Goal: Task Accomplishment & Management: Complete application form

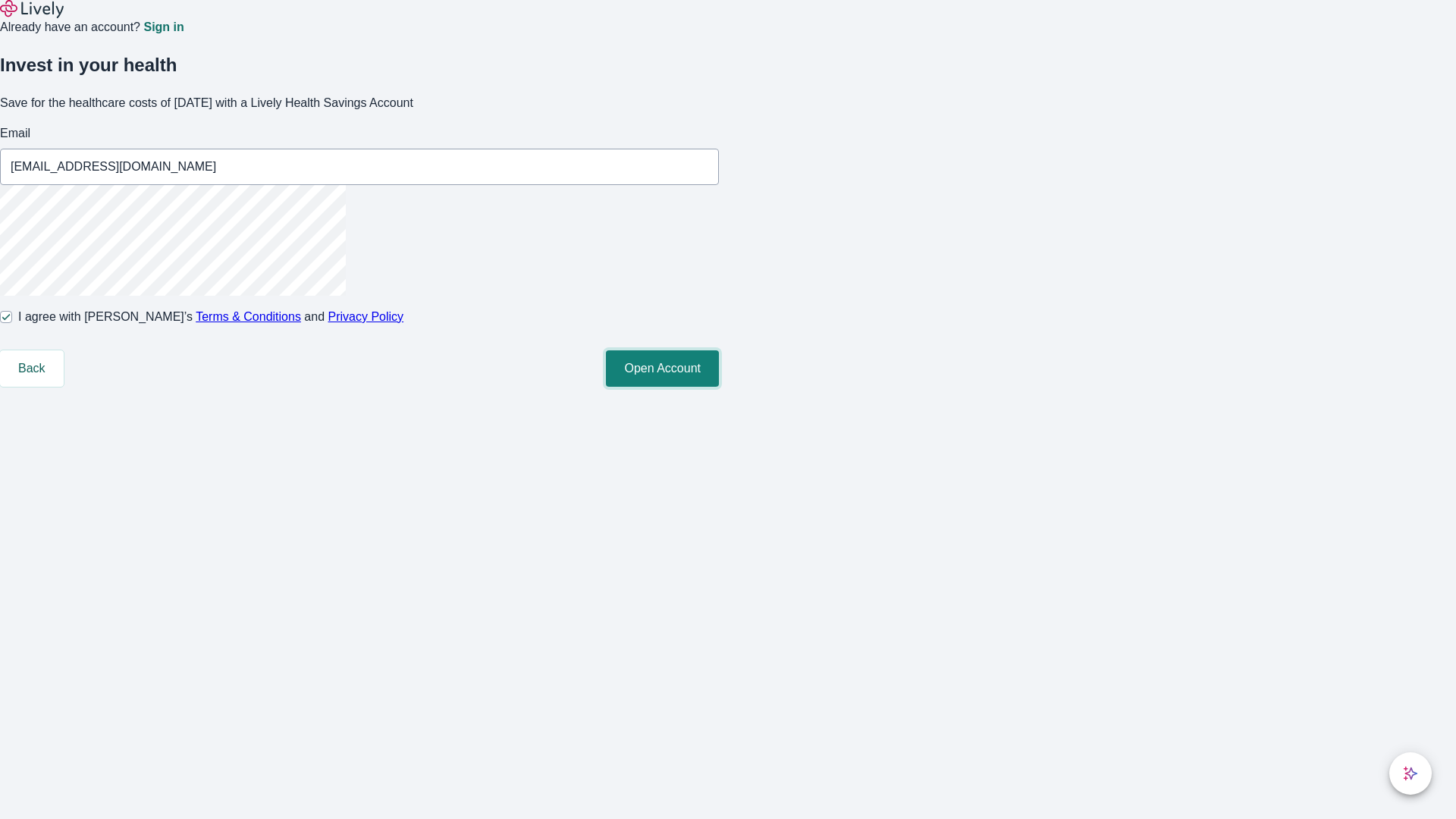
click at [718, 387] on button "Open Account" at bounding box center [662, 368] width 113 height 37
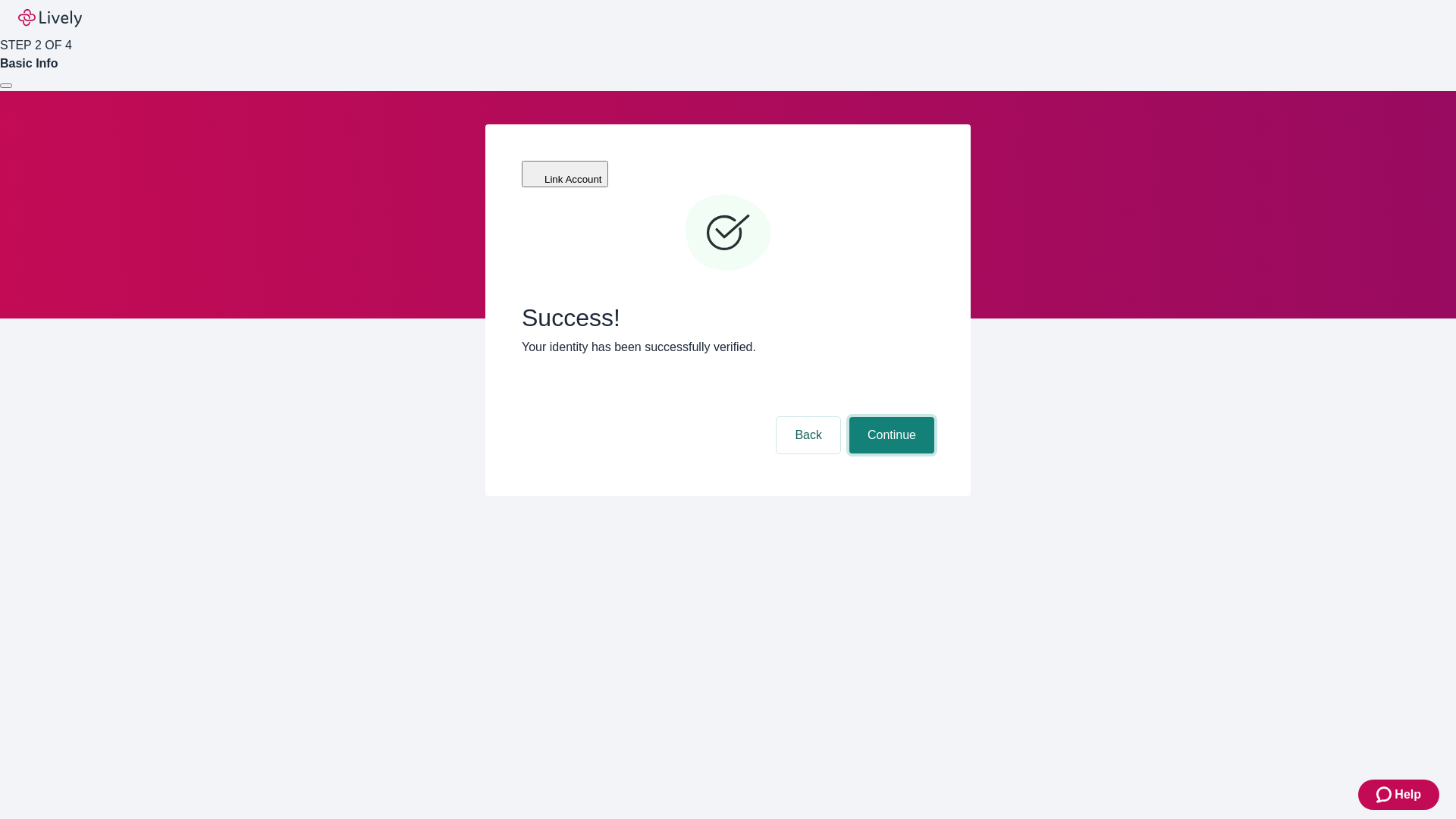
click at [889, 417] on button "Continue" at bounding box center [892, 435] width 85 height 37
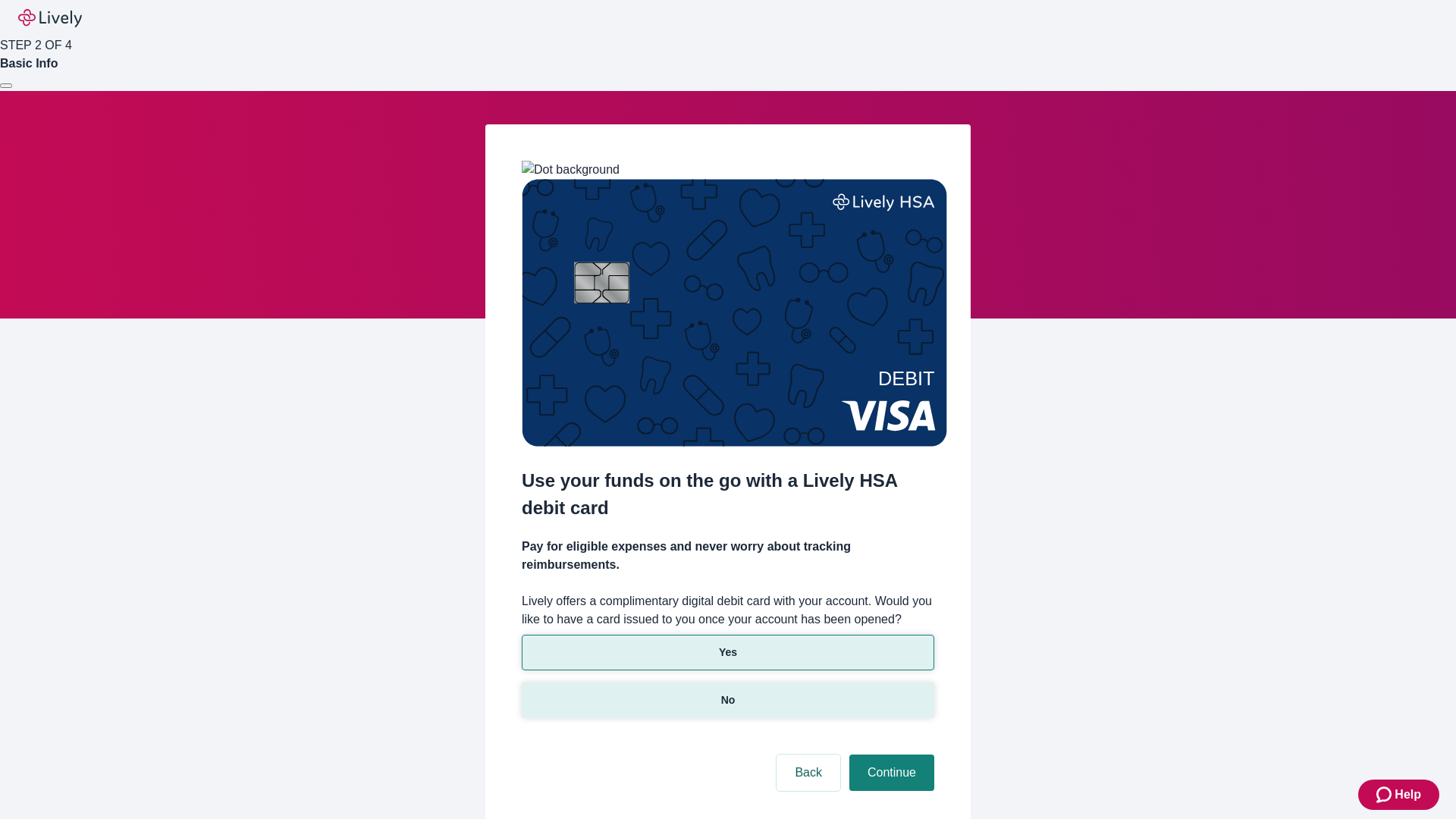
click at [727, 692] on p "No" at bounding box center [728, 700] width 14 height 16
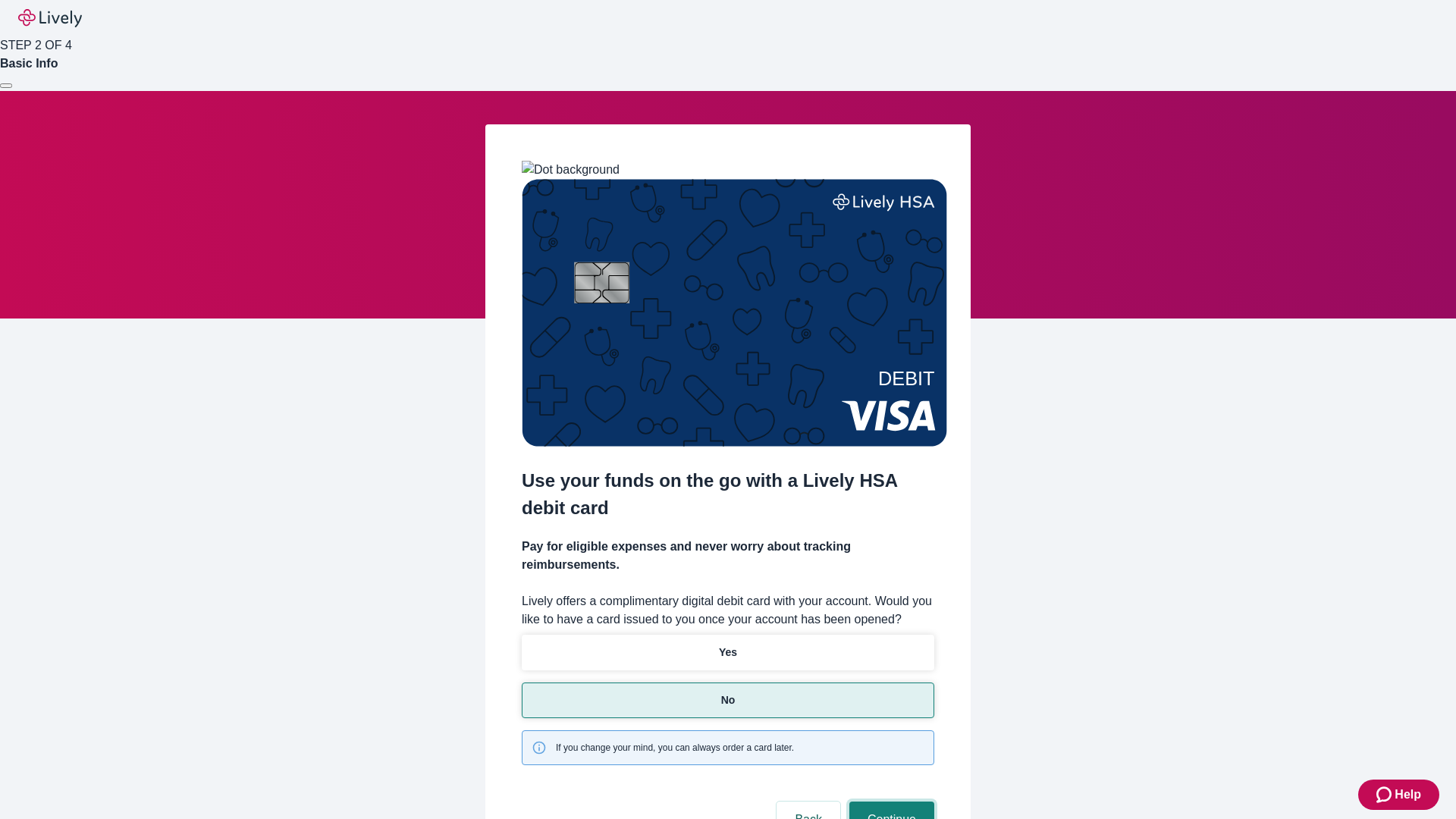
click at [889, 801] on button "Continue" at bounding box center [892, 820] width 85 height 37
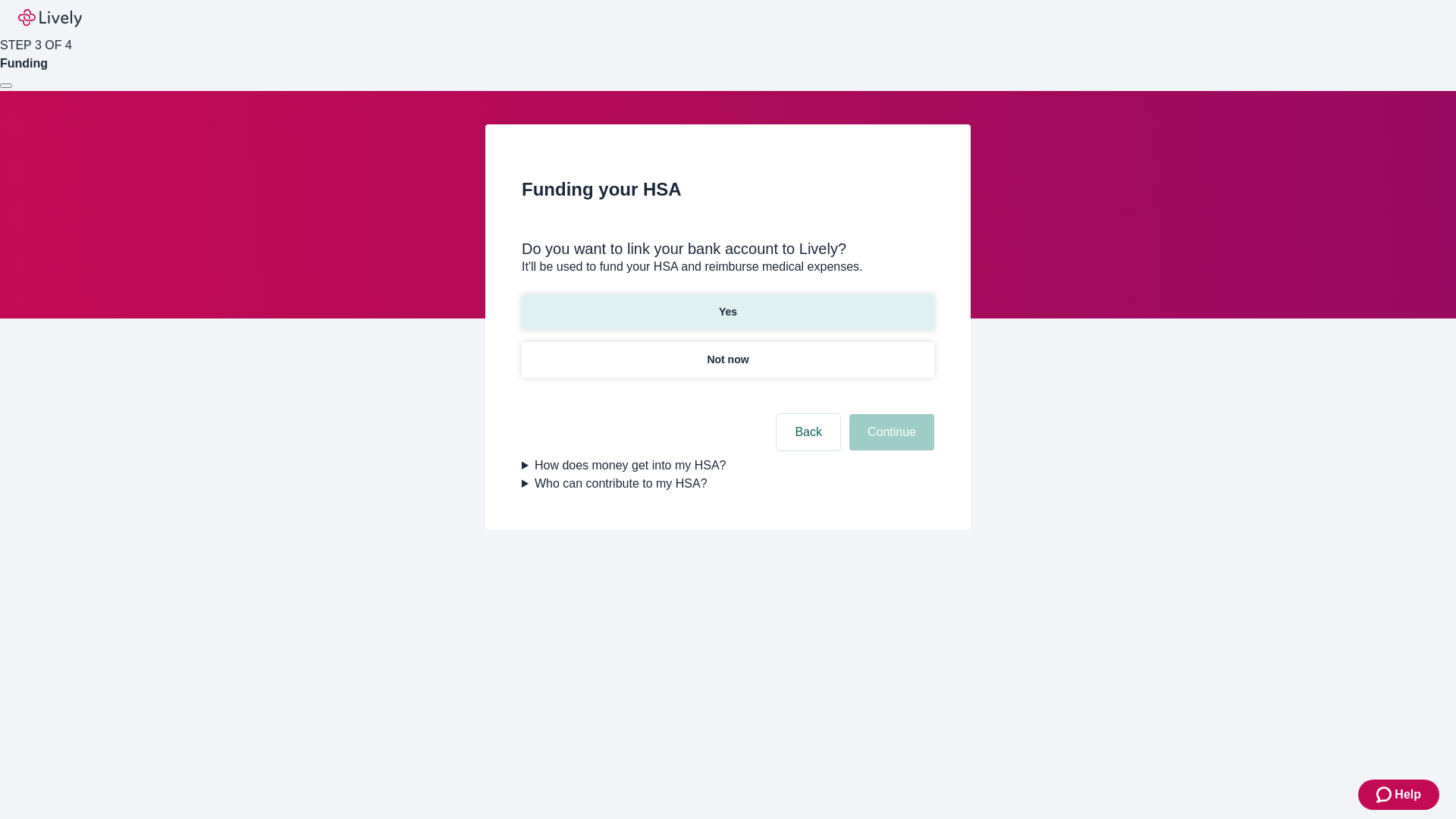
click at [727, 304] on p "Yes" at bounding box center [727, 312] width 18 height 16
click at [889, 414] on button "Continue" at bounding box center [892, 432] width 85 height 37
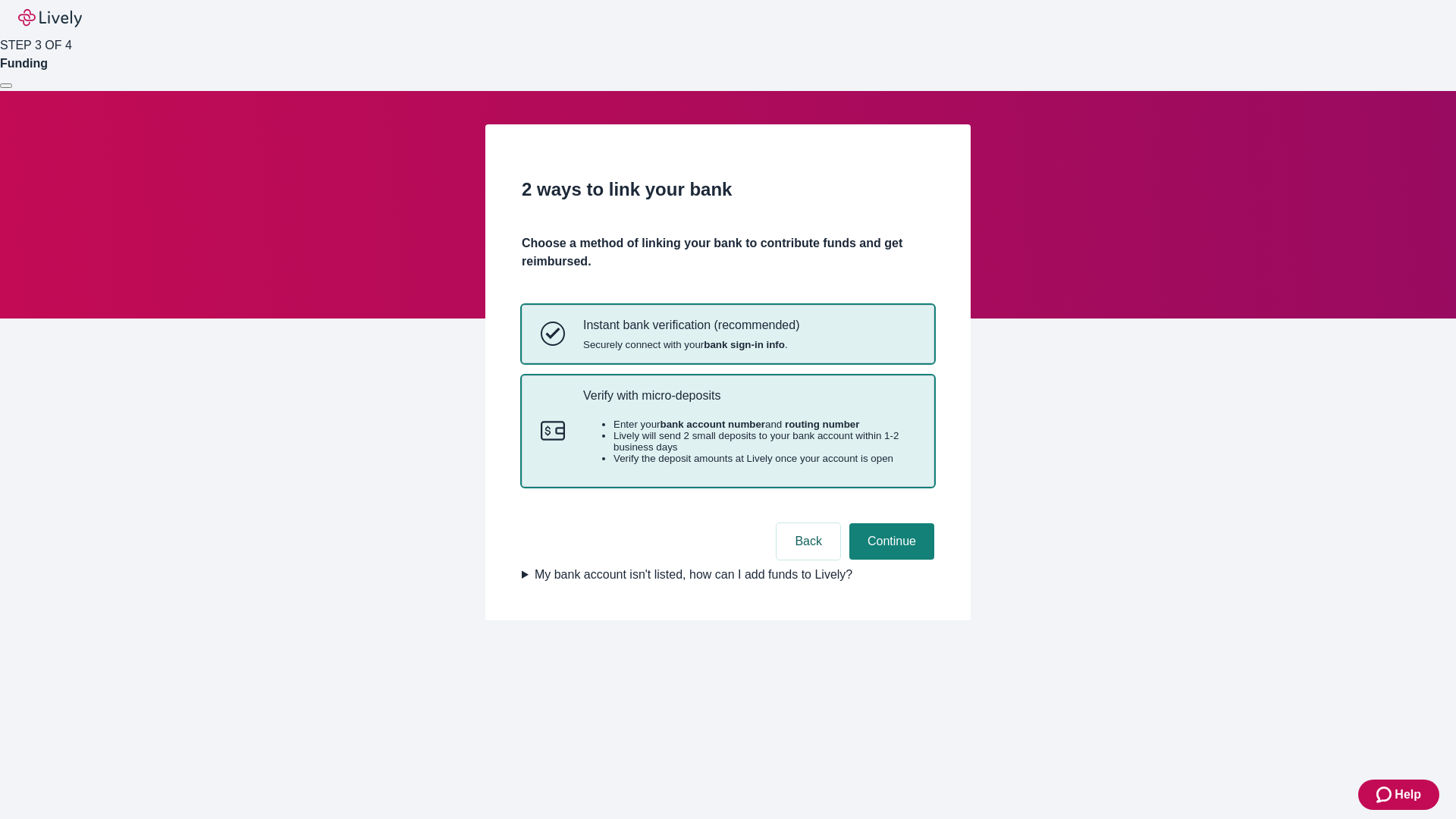
click at [748, 403] on p "Verify with micro-deposits" at bounding box center [750, 396] width 332 height 14
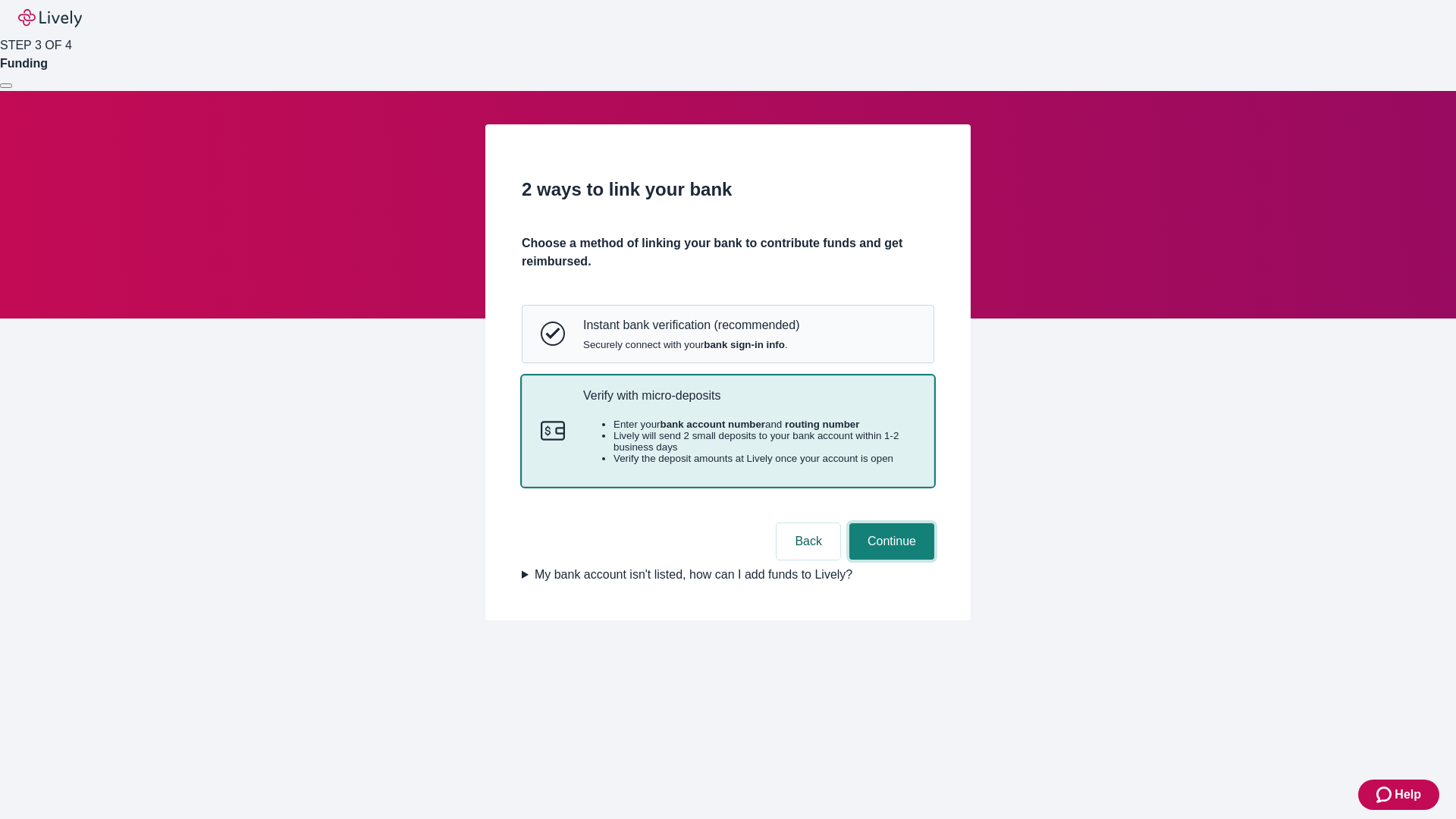
click at [889, 559] on button "Continue" at bounding box center [892, 542] width 85 height 37
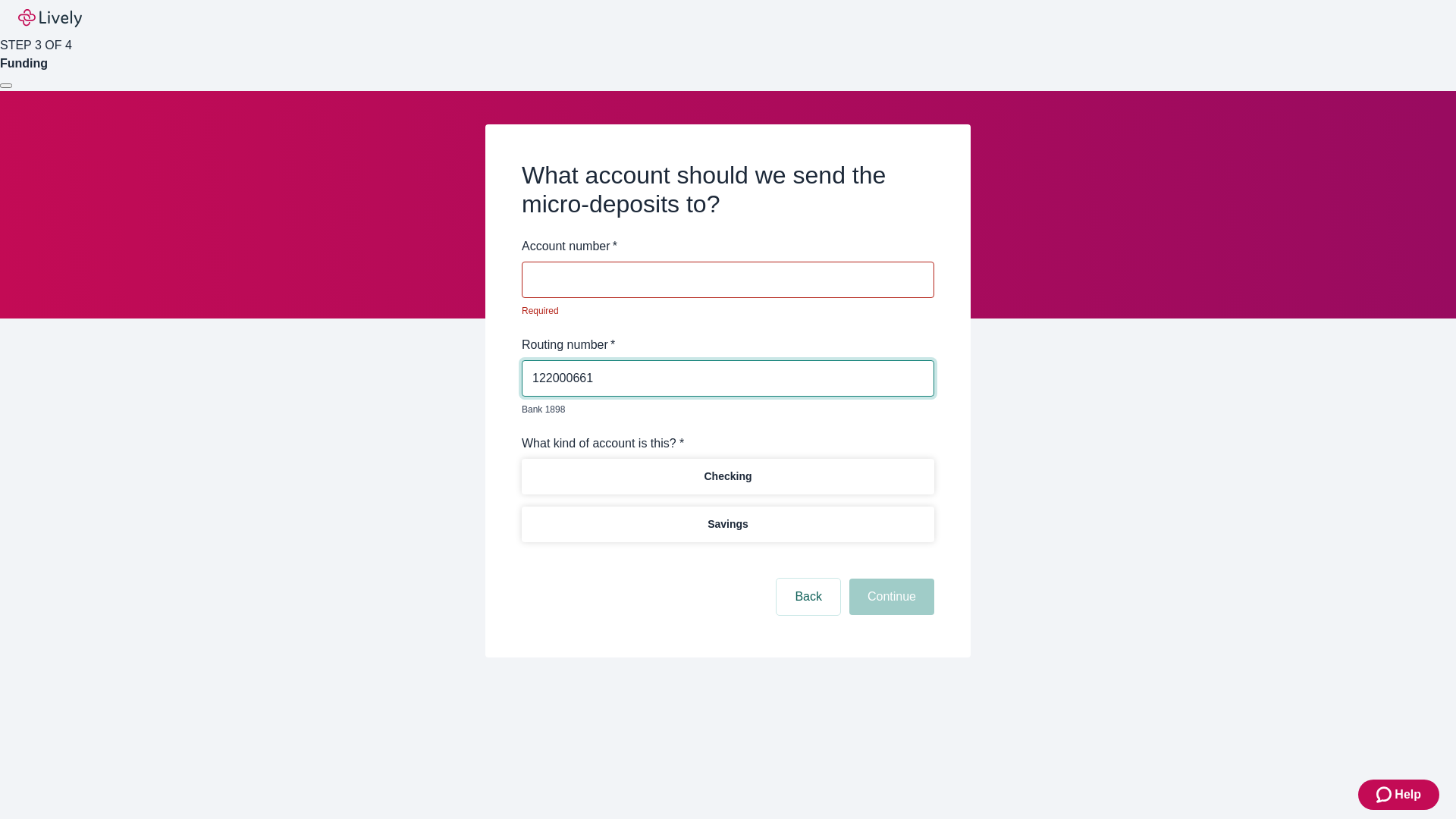
type input "122000661"
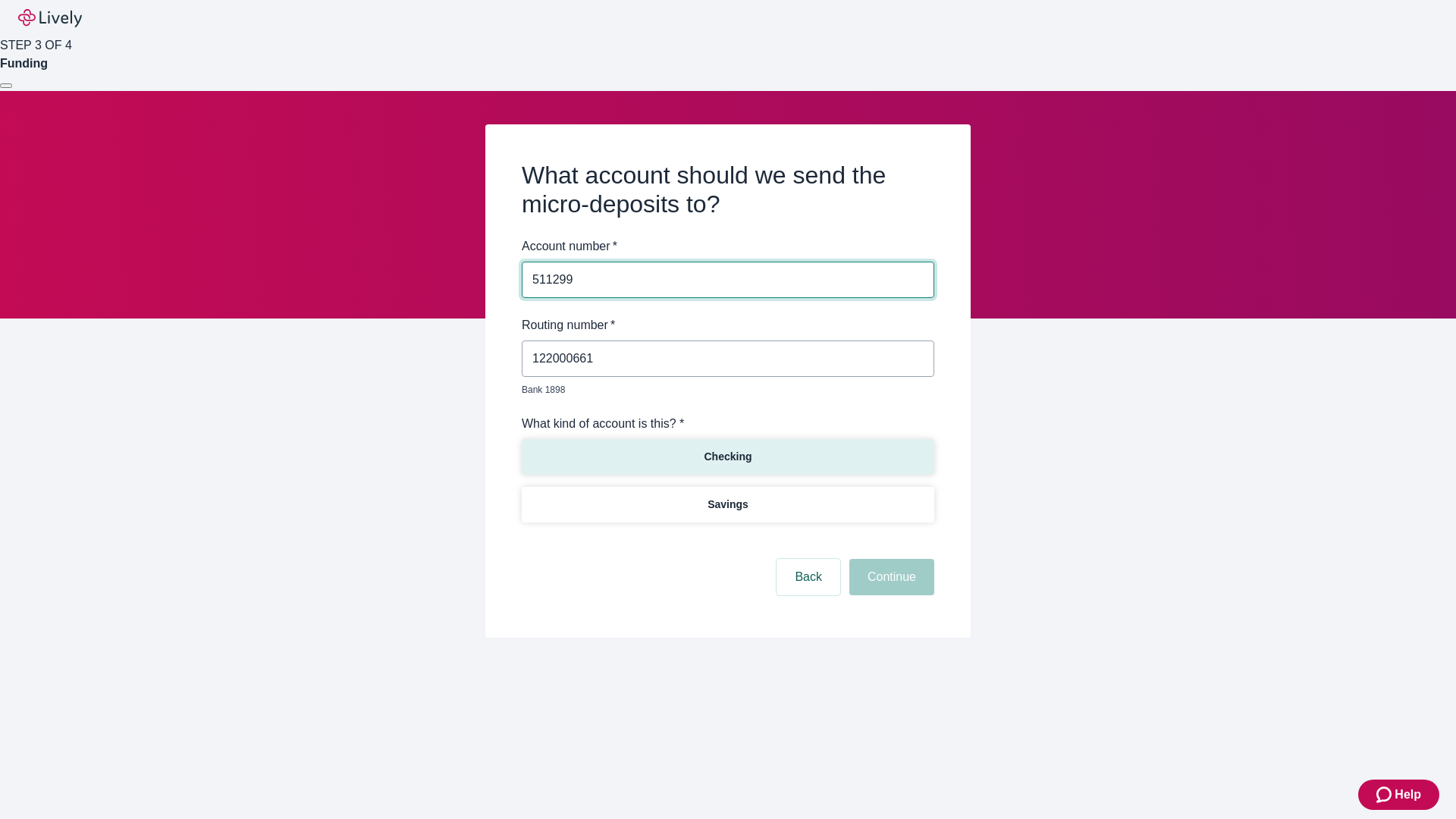
type input "511299"
click at [727, 449] on p "Checking" at bounding box center [727, 457] width 48 height 16
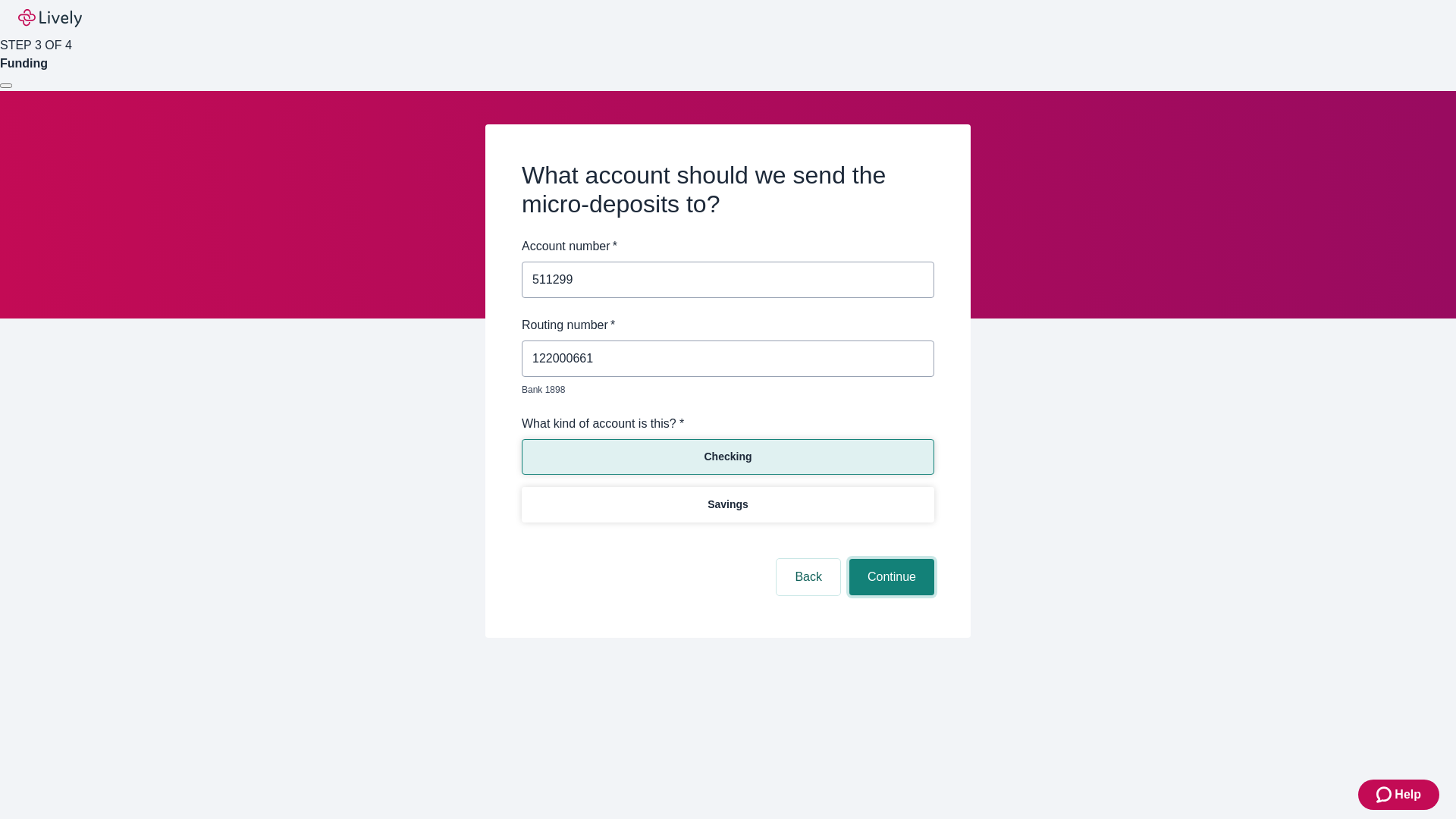
click at [889, 559] on button "Continue" at bounding box center [892, 577] width 85 height 37
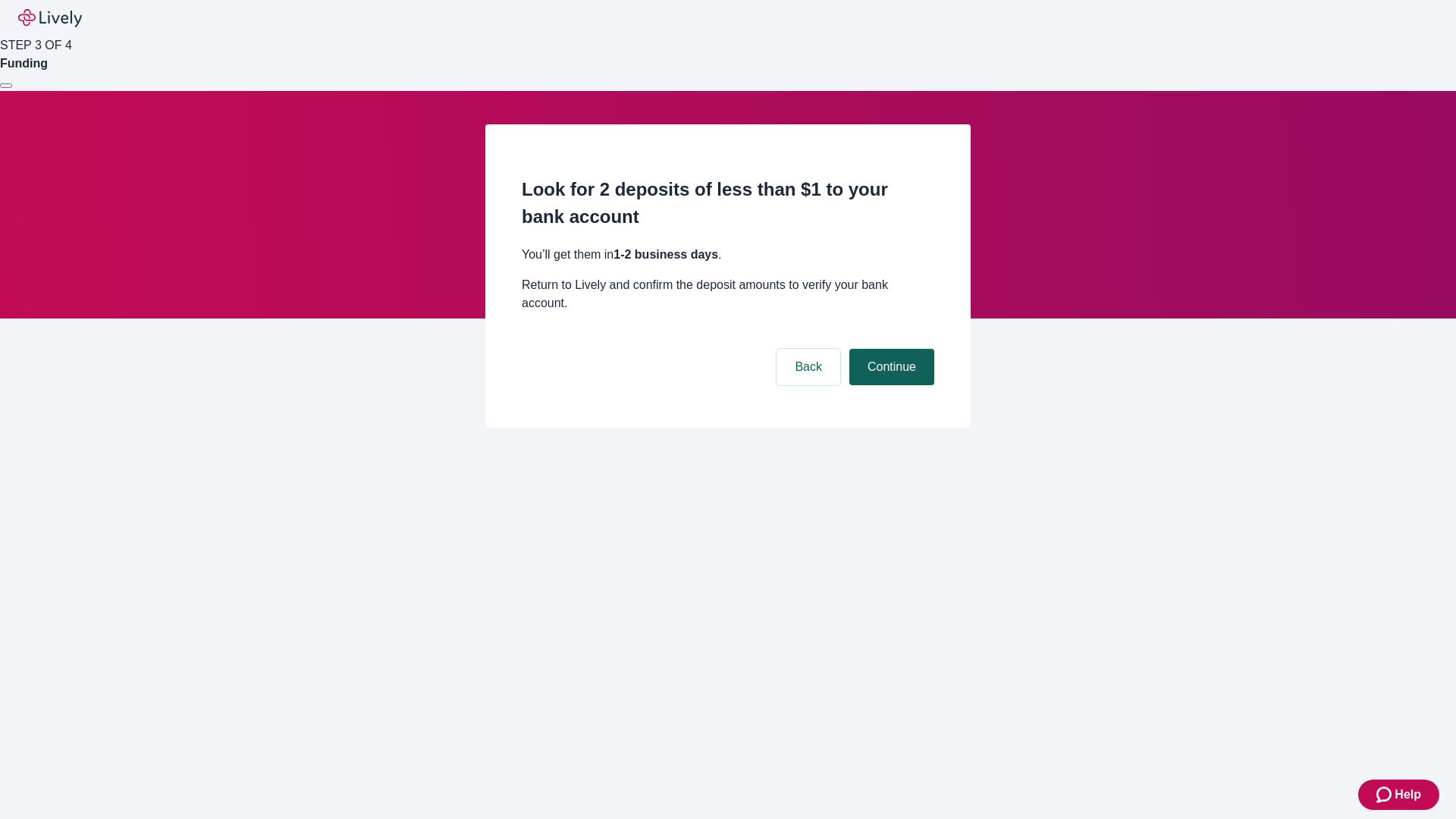
click at [889, 348] on button "Continue" at bounding box center [892, 367] width 85 height 37
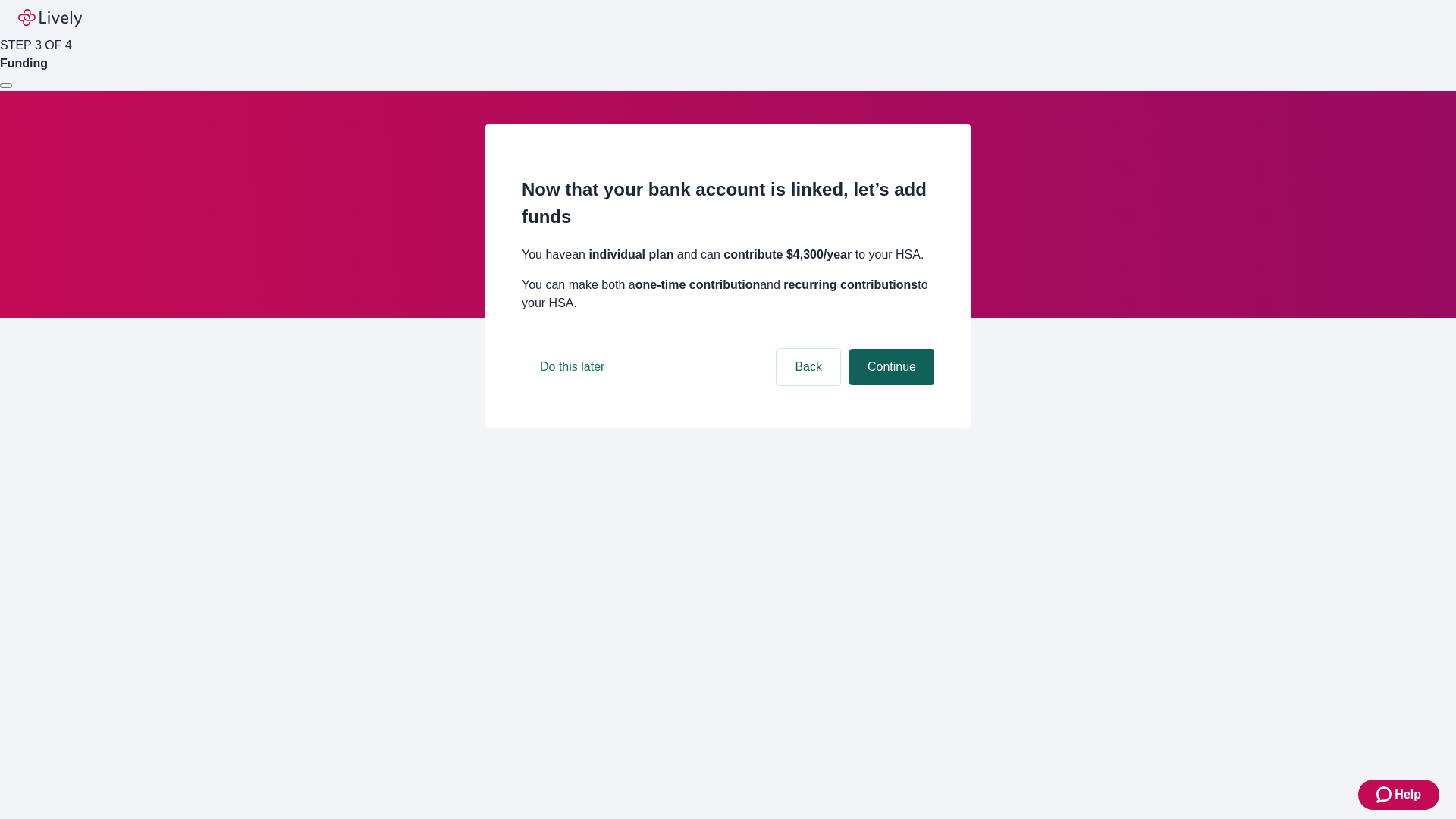
click at [889, 385] on button "Continue" at bounding box center [892, 367] width 85 height 37
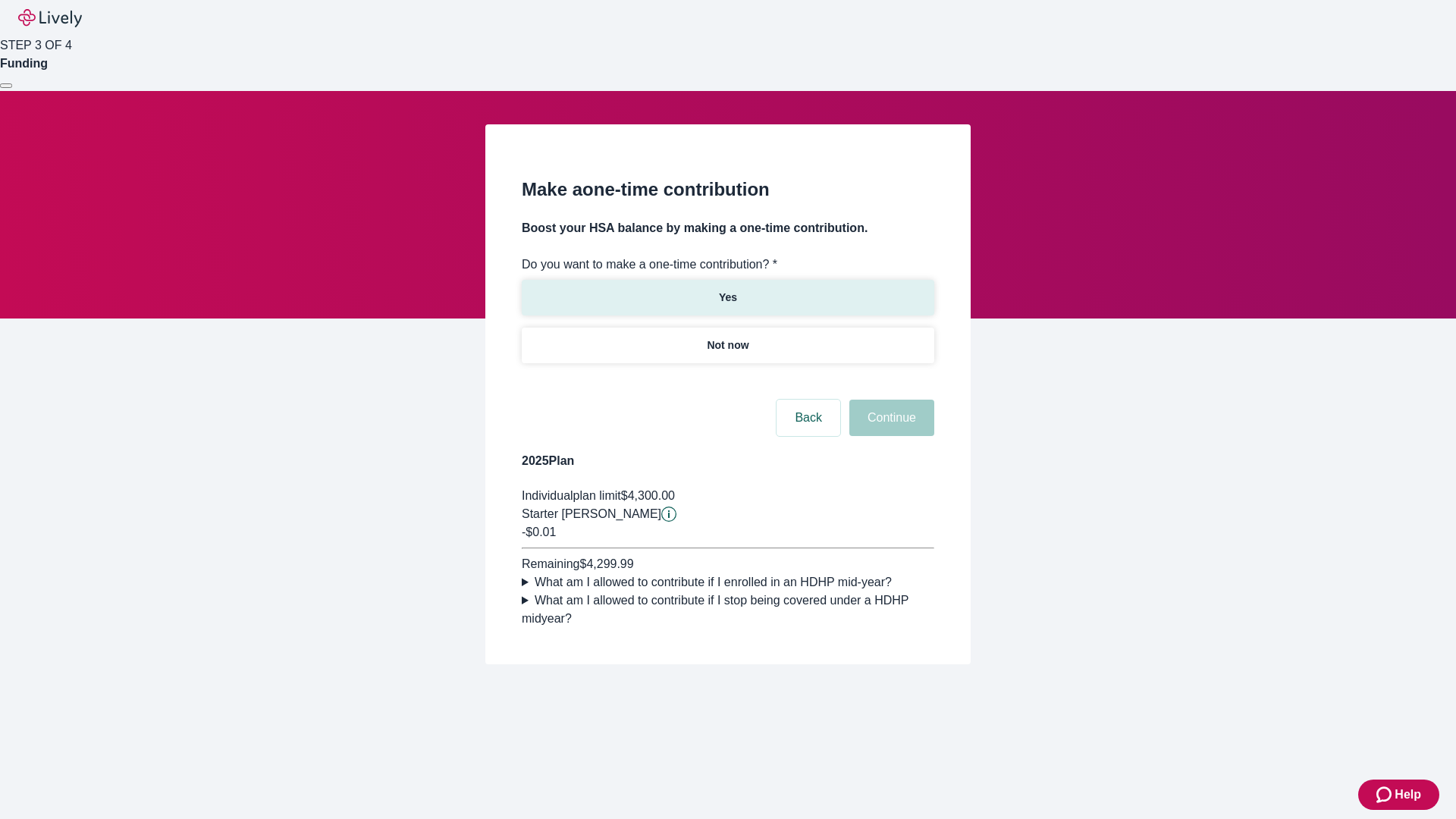
click at [727, 289] on p "Yes" at bounding box center [727, 297] width 18 height 16
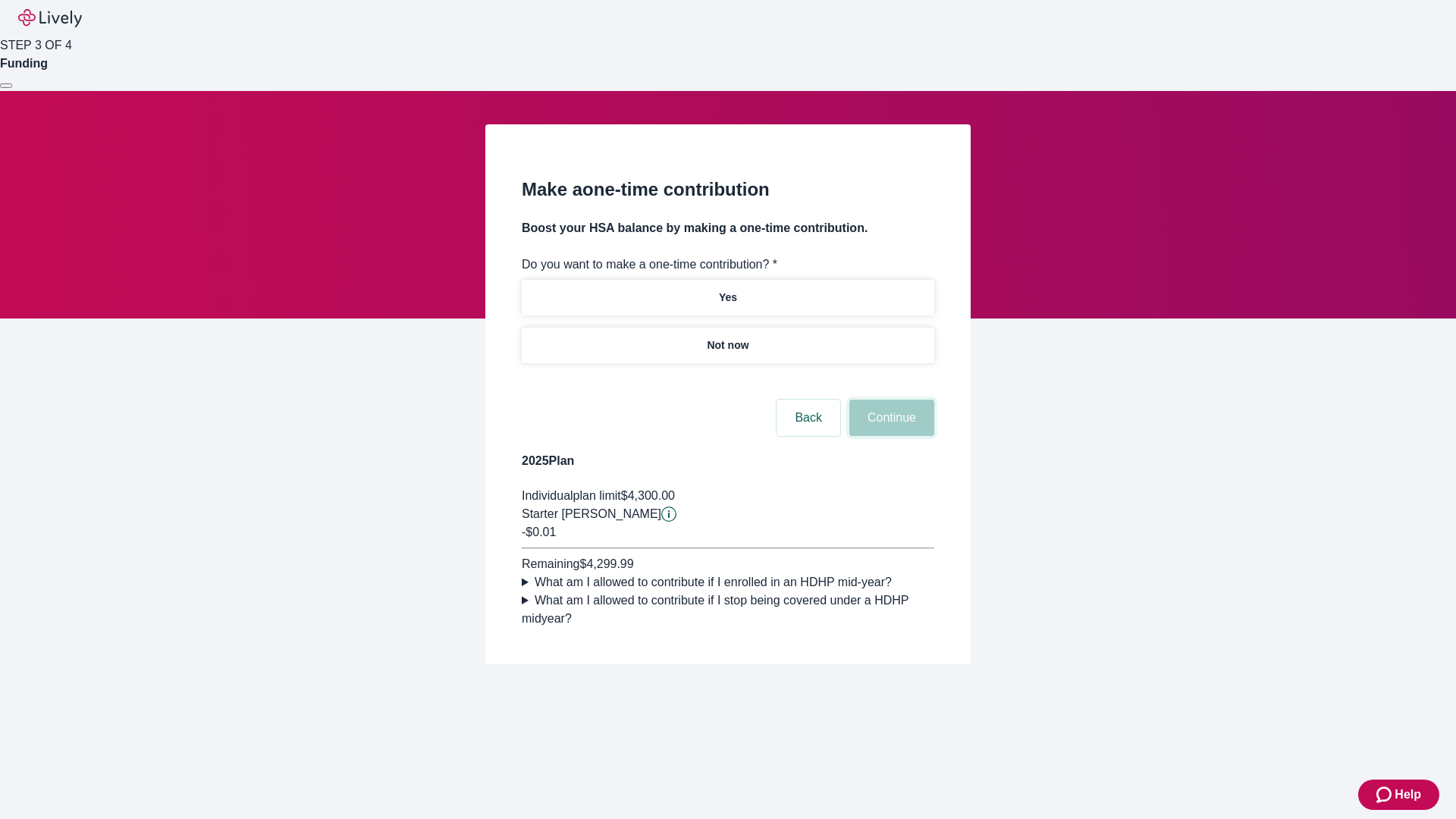
click at [889, 436] on button "Continue" at bounding box center [892, 418] width 85 height 37
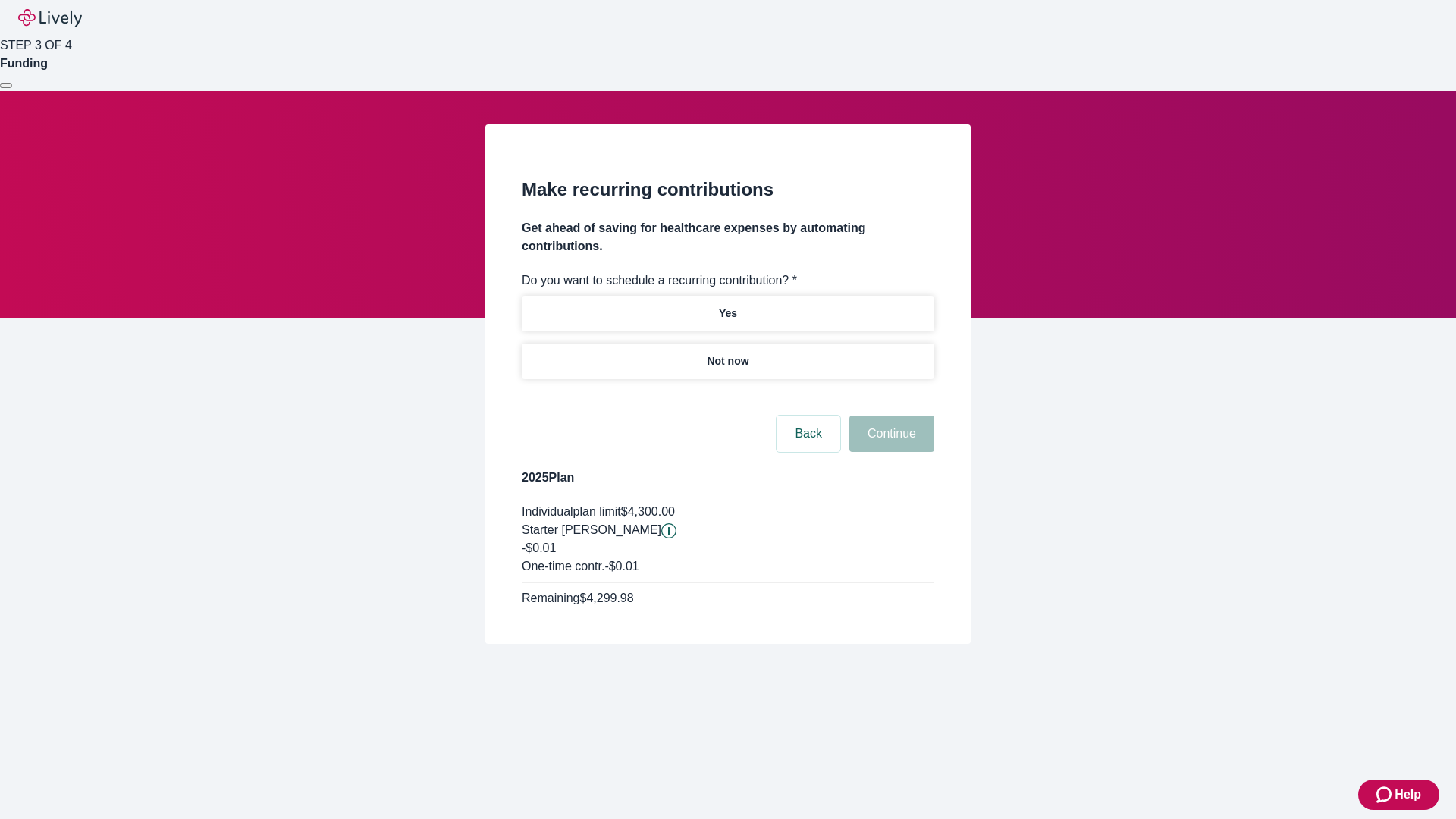
click at [727, 353] on p "Not now" at bounding box center [727, 361] width 42 height 16
click at [889, 415] on button "Continue" at bounding box center [892, 434] width 85 height 37
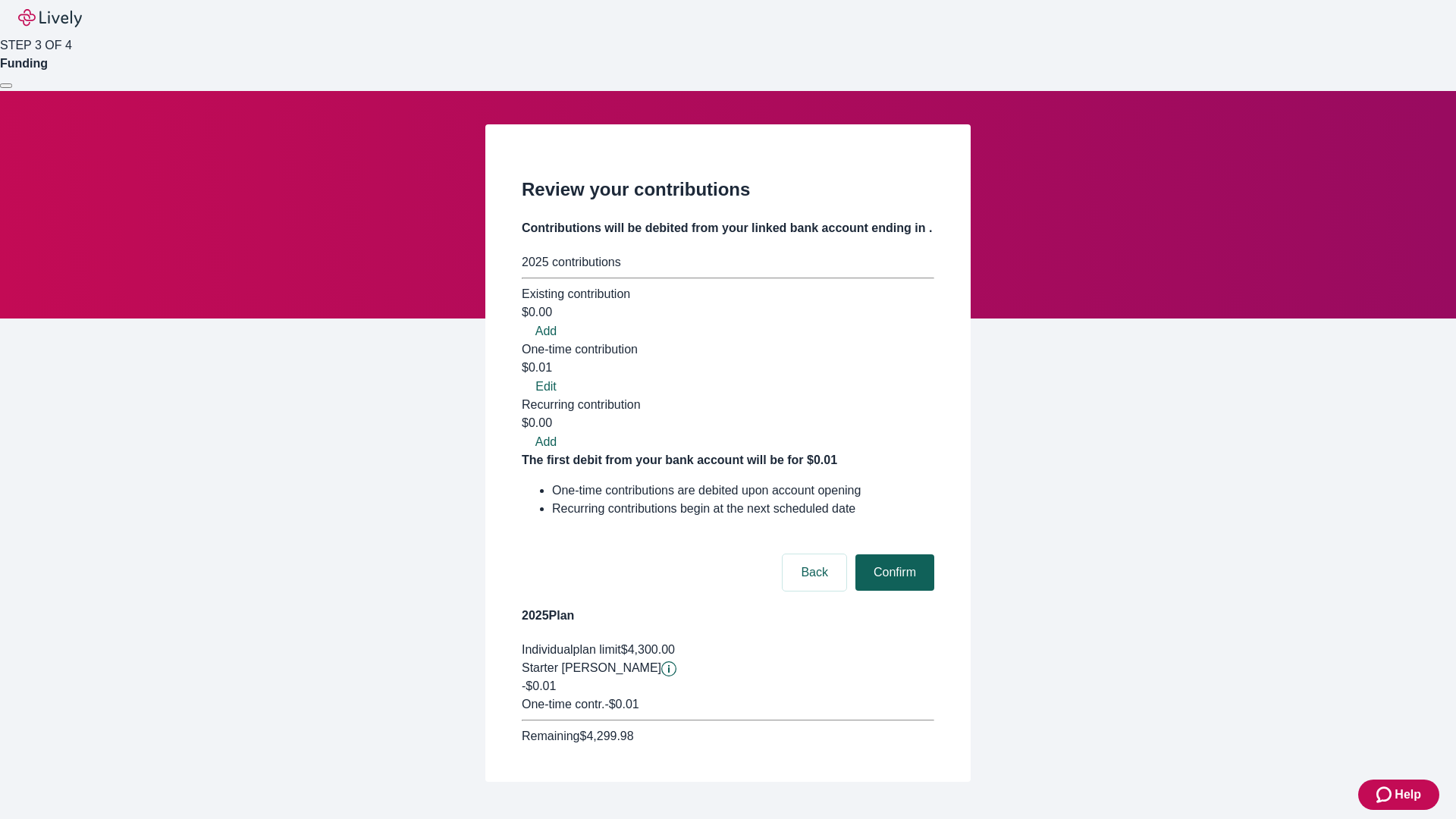
click at [893, 555] on button "Confirm" at bounding box center [894, 573] width 79 height 37
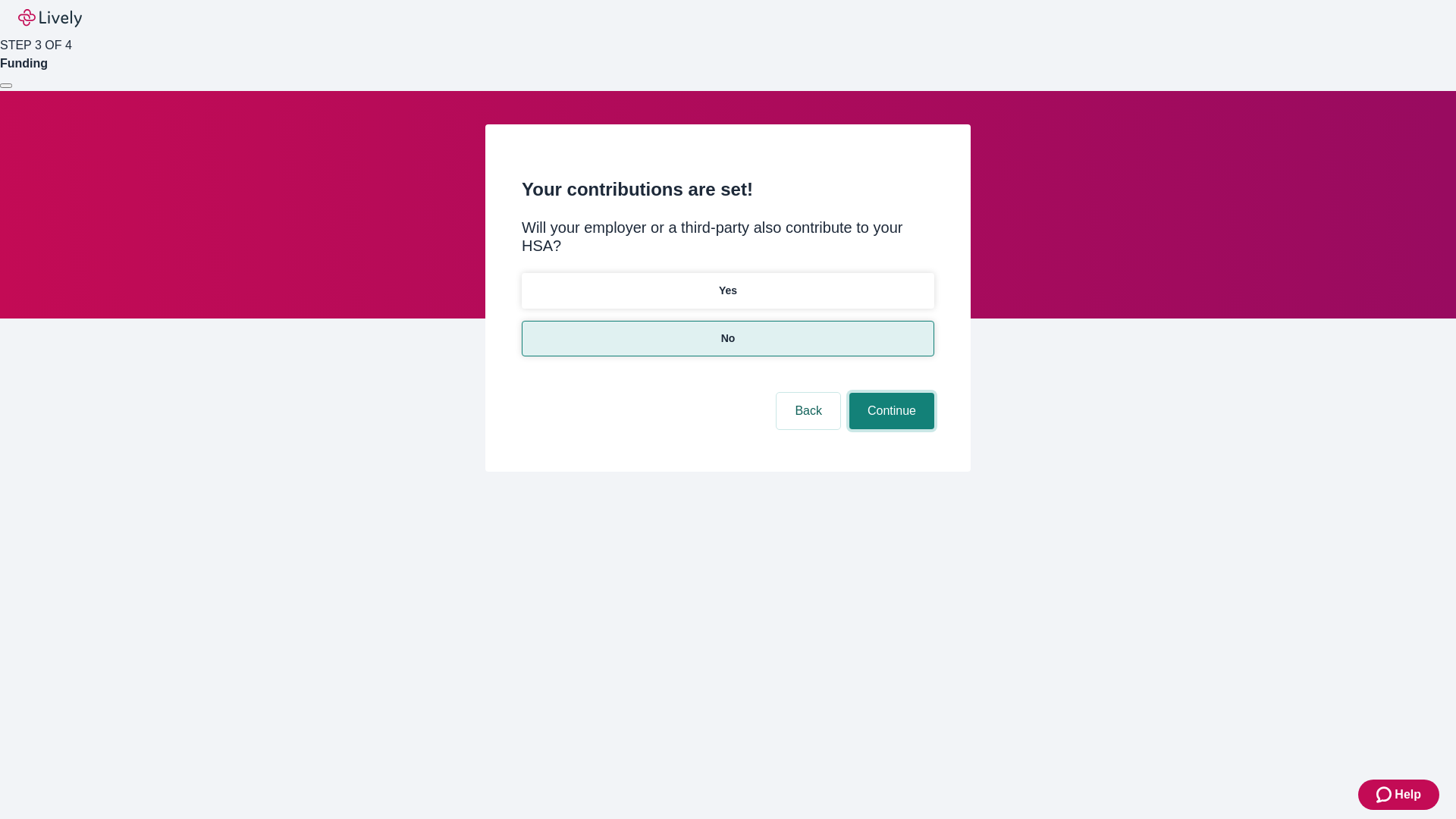
click at [889, 392] on button "Continue" at bounding box center [892, 411] width 85 height 37
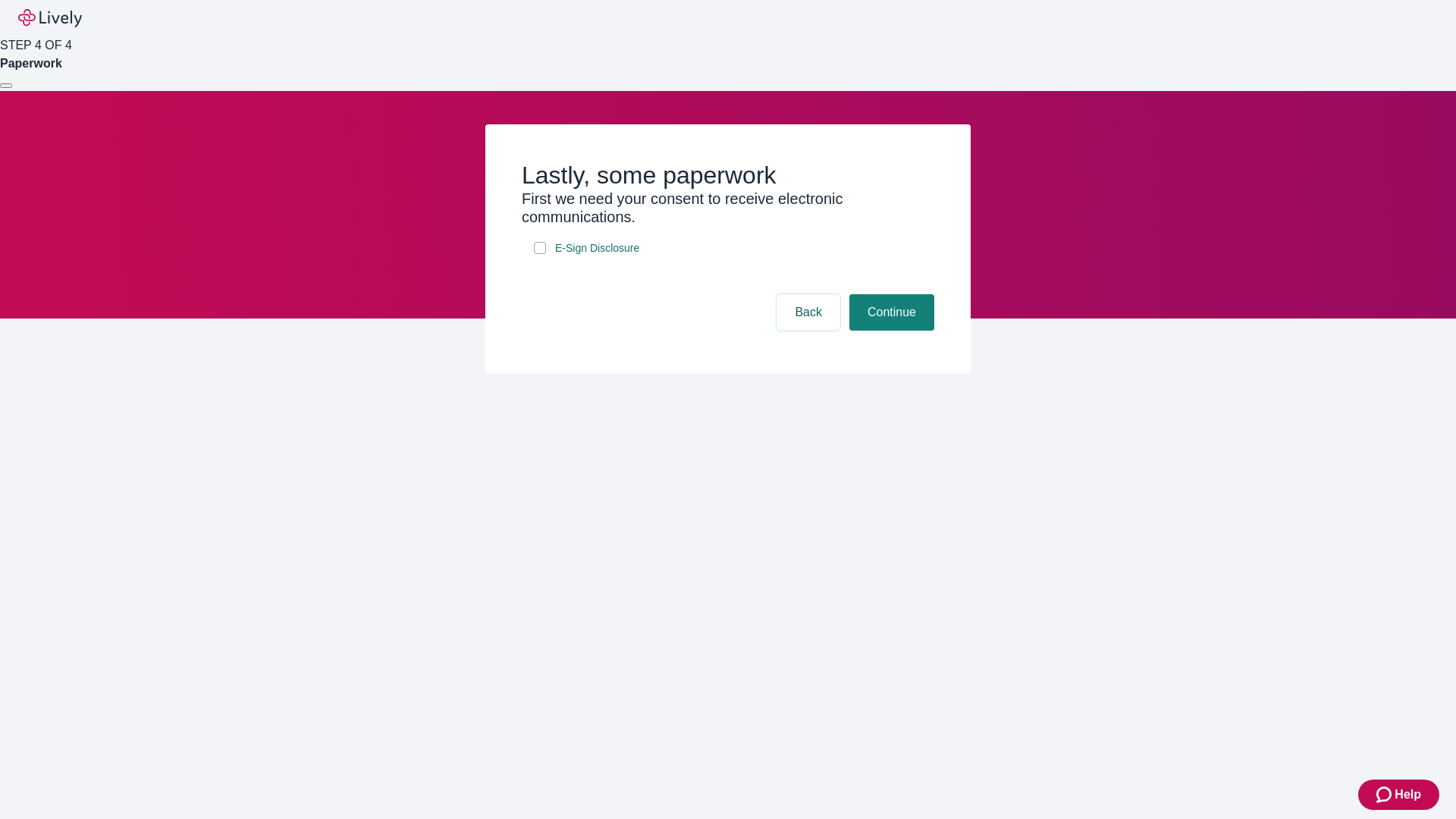
click at [539, 254] on input "E-Sign Disclosure" at bounding box center [539, 248] width 12 height 12
checkbox input "true"
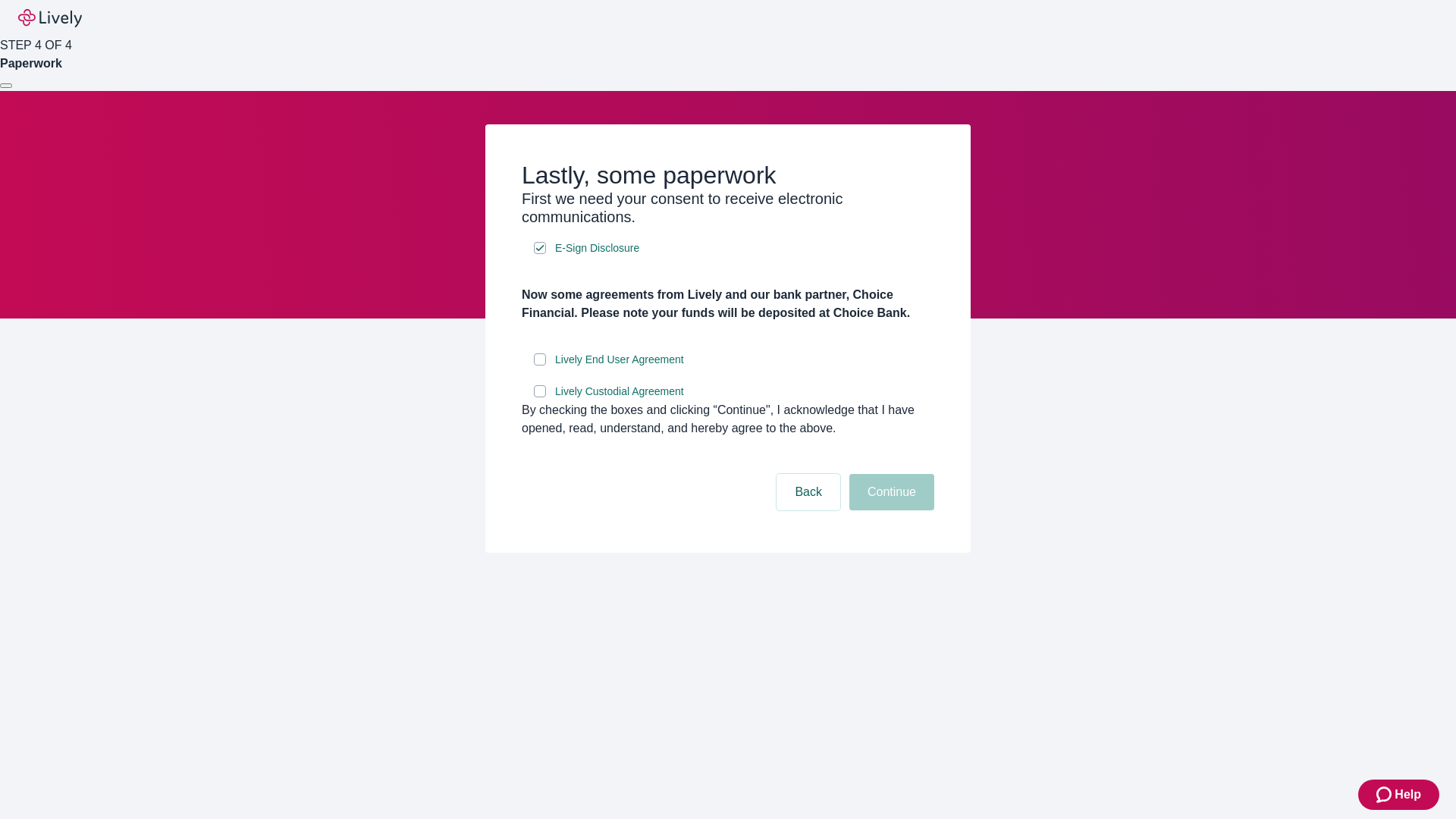
click at [539, 365] on input "Lively End User Agreement" at bounding box center [539, 359] width 12 height 12
checkbox input "true"
click at [539, 397] on input "Lively Custodial Agreement" at bounding box center [539, 391] width 12 height 12
checkbox input "true"
click at [889, 510] on button "Continue" at bounding box center [892, 492] width 85 height 37
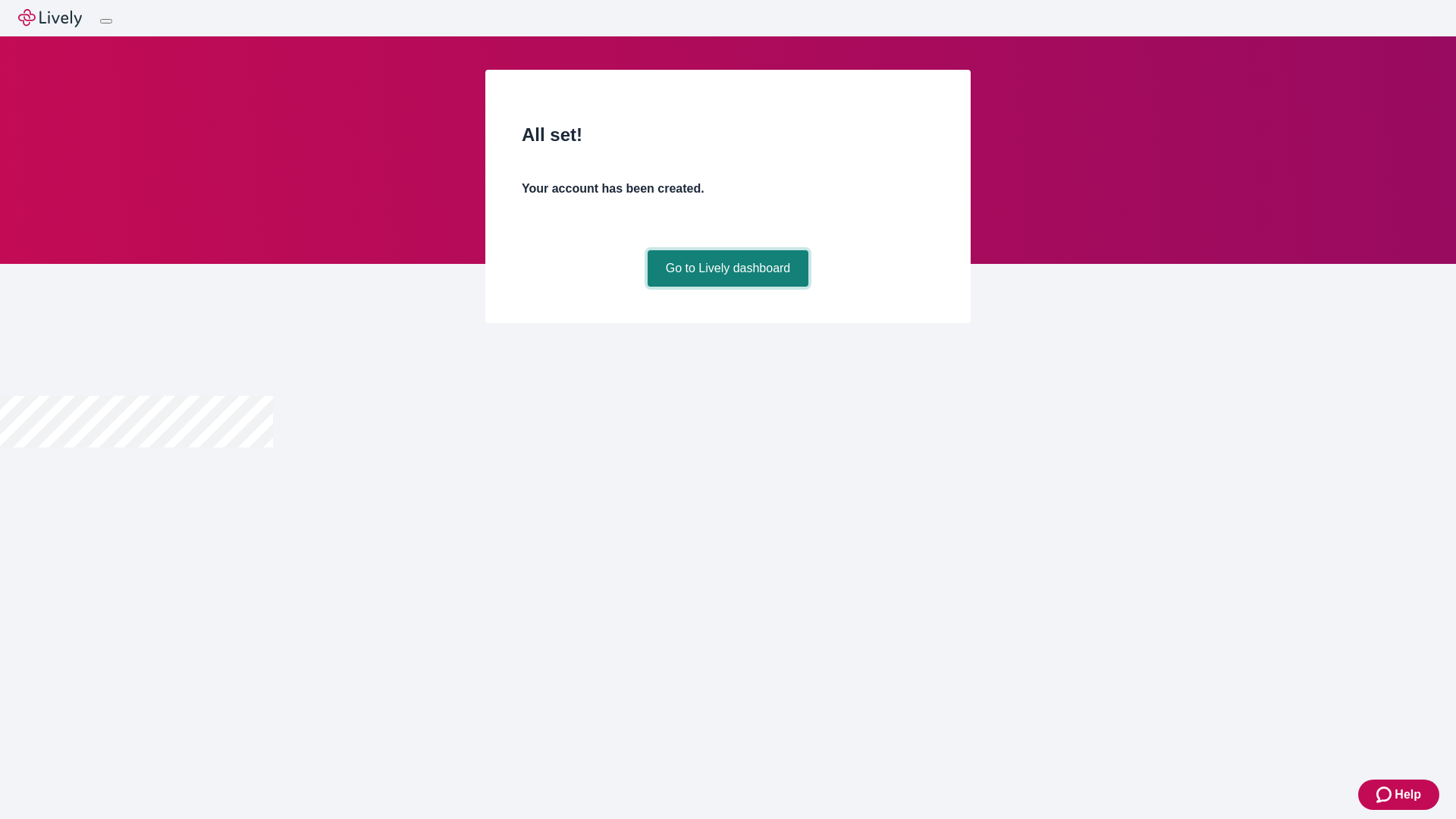
click at [727, 287] on link "Go to Lively dashboard" at bounding box center [728, 268] width 161 height 37
